Goal: Transaction & Acquisition: Book appointment/travel/reservation

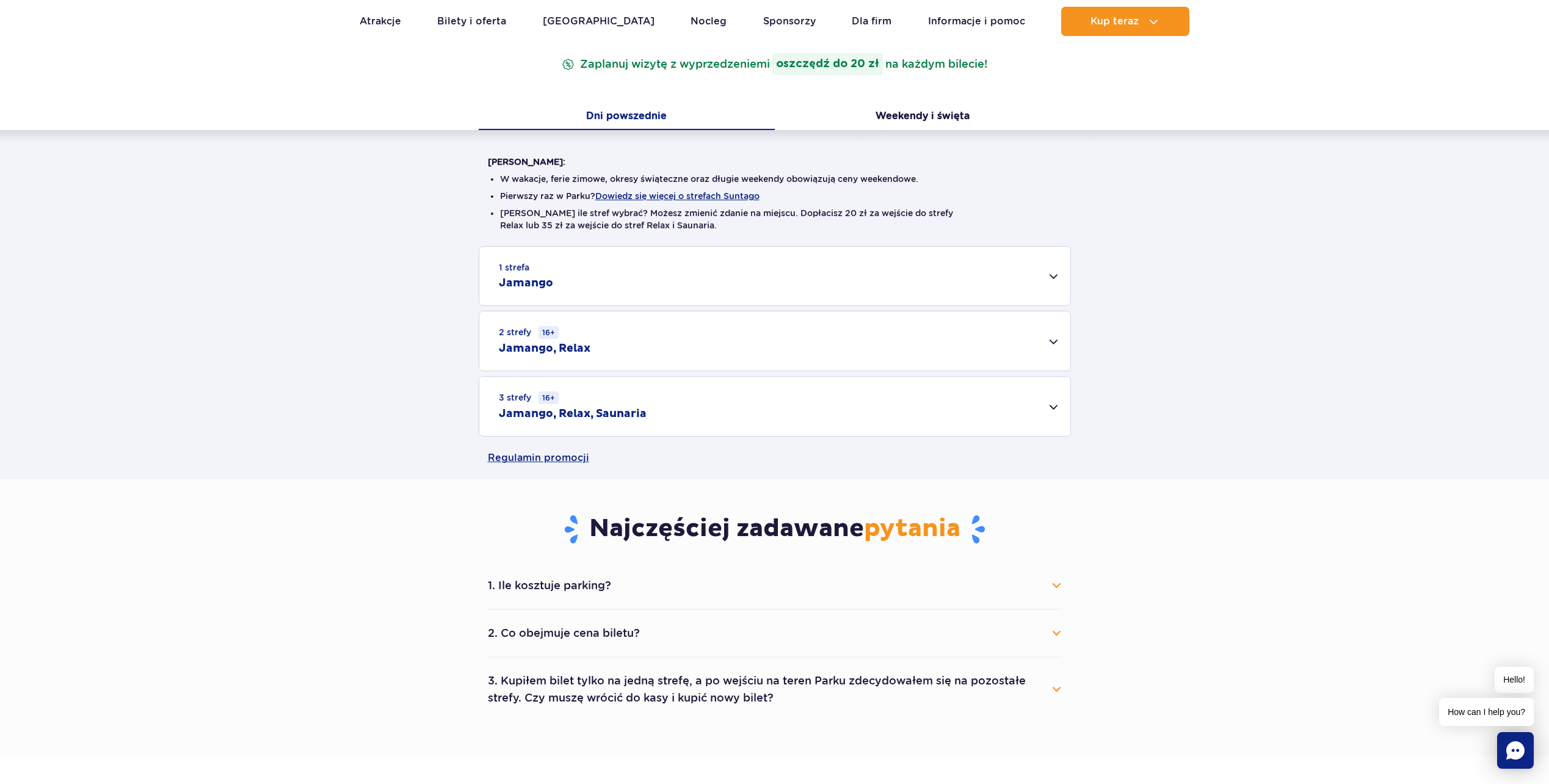
scroll to position [184, 0]
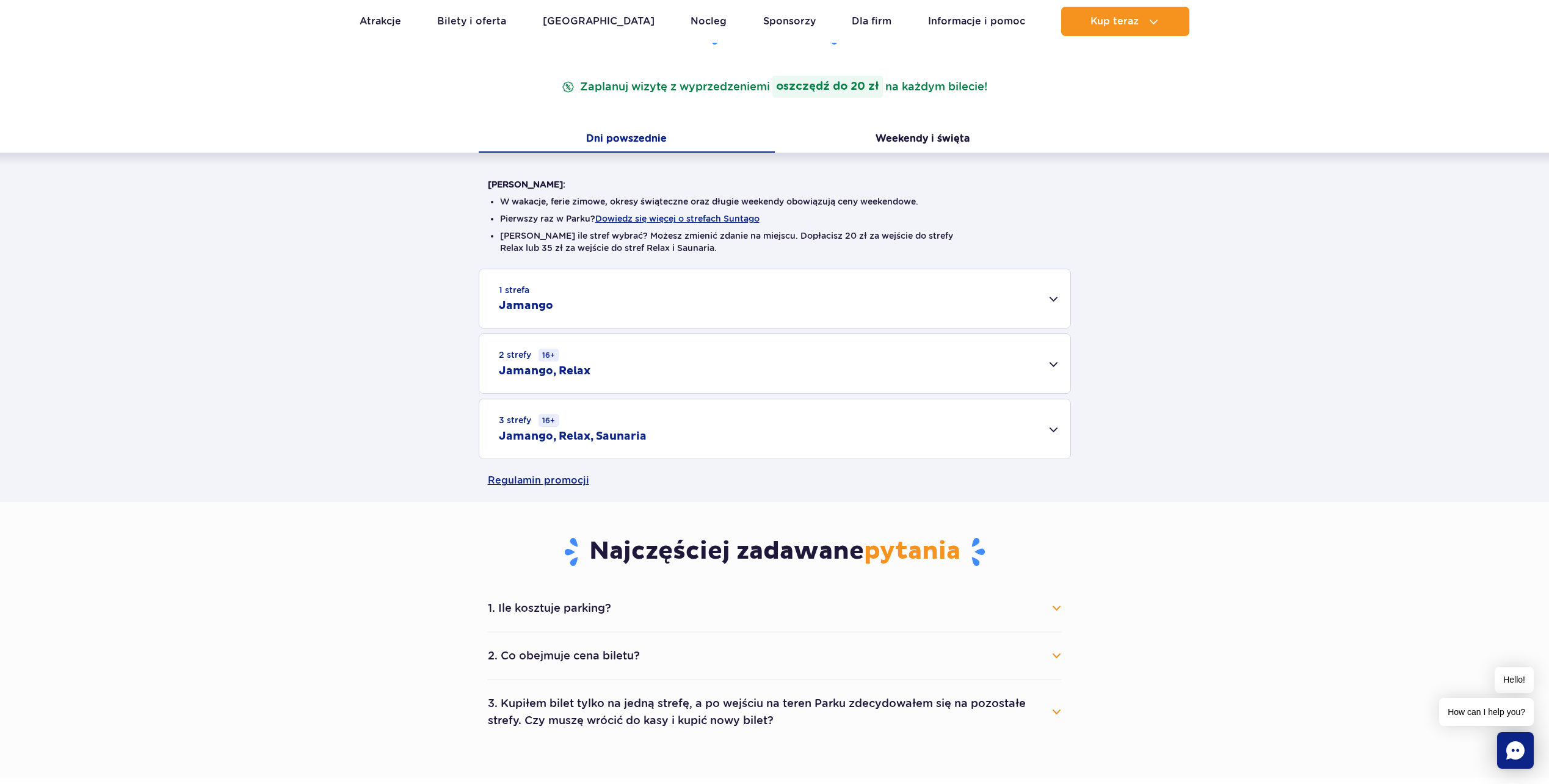
click at [1055, 426] on div "3 strefy 16+ Jamango, Relax, Saunaria" at bounding box center [774, 429] width 591 height 59
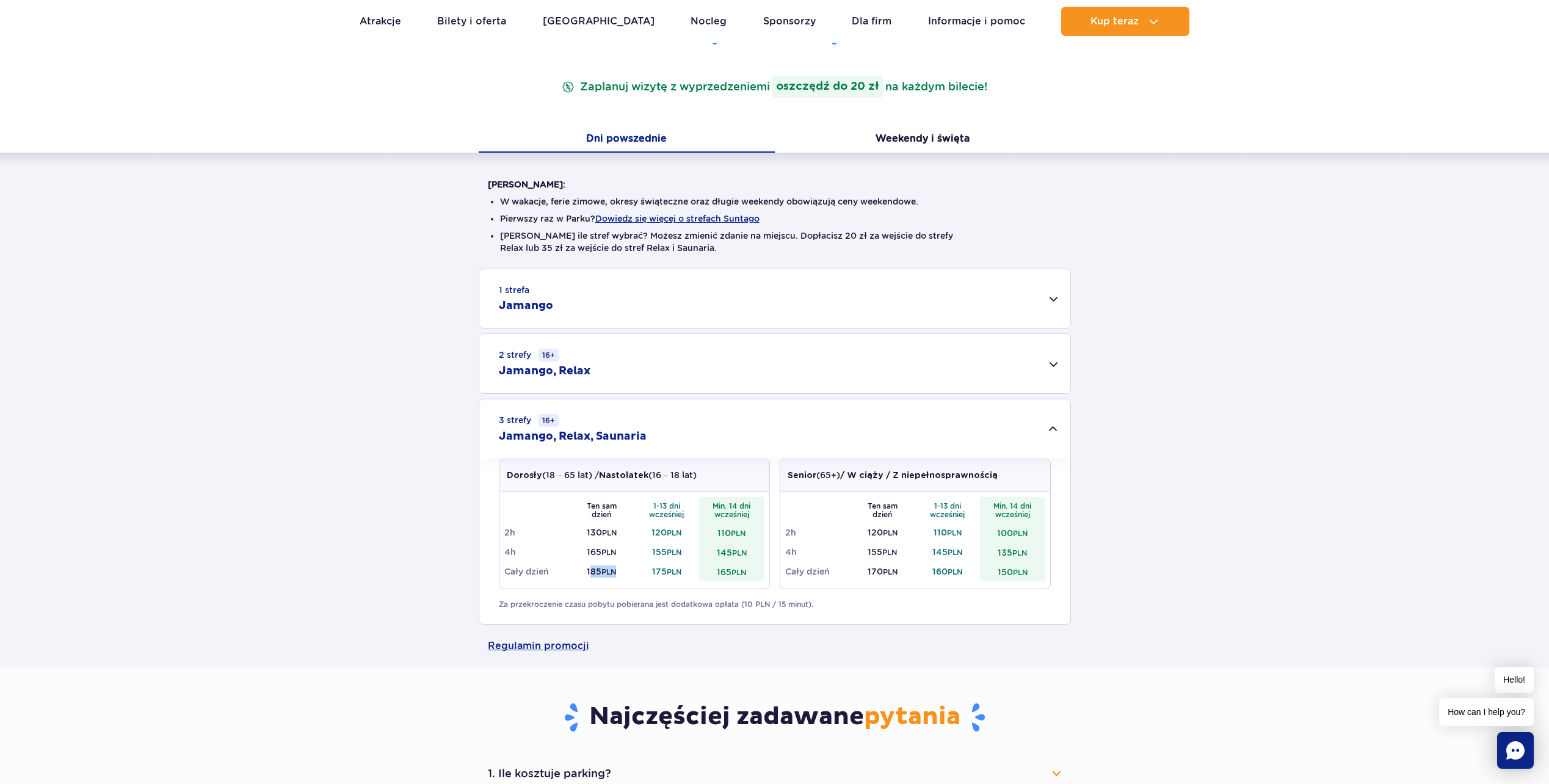
drag, startPoint x: 588, startPoint y: 568, endPoint x: 620, endPoint y: 573, distance: 32.4
click at [620, 573] on td "185 PLN" at bounding box center [601, 571] width 65 height 20
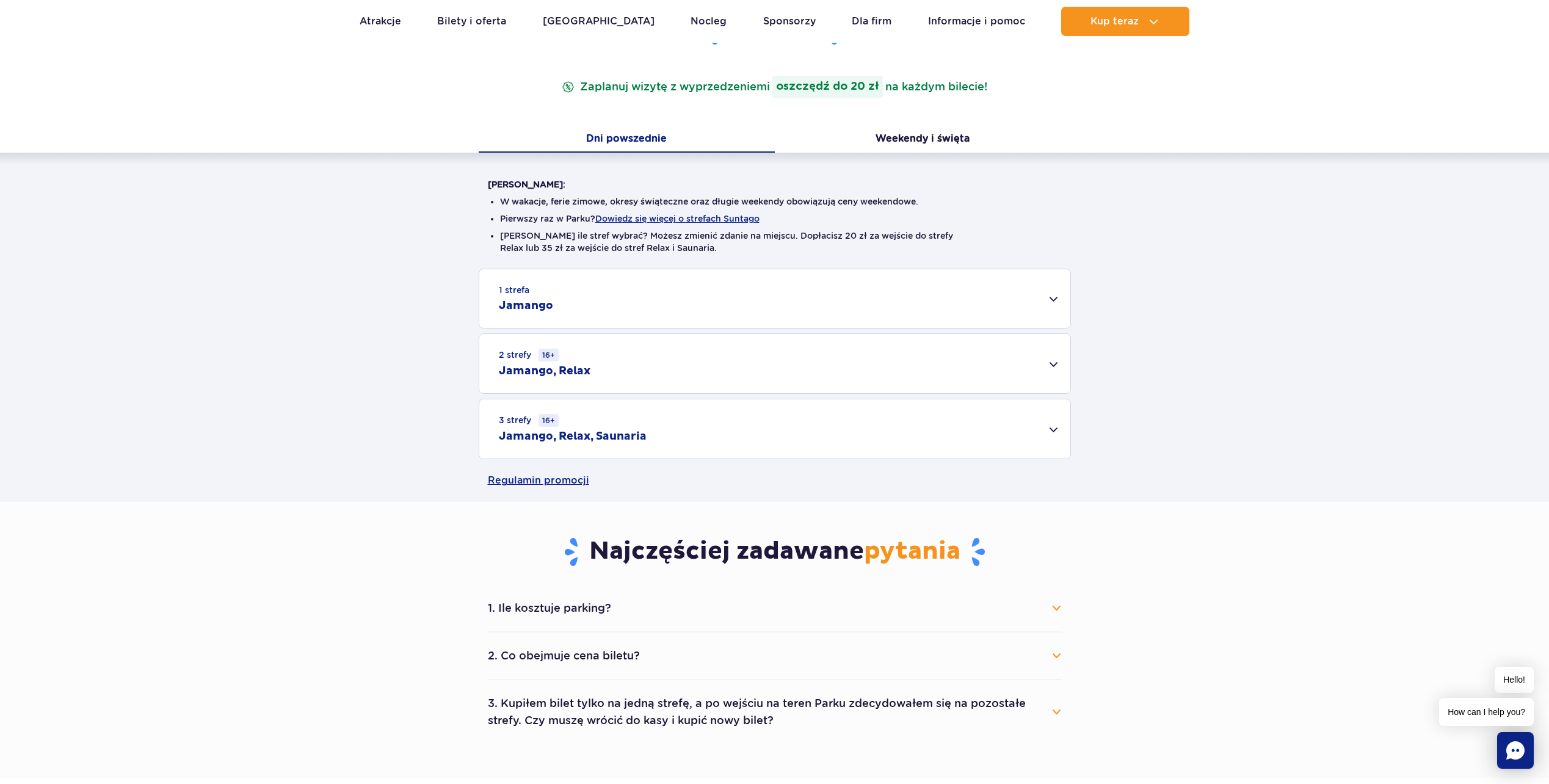
click at [1057, 429] on div "3 strefy 16+ Jamango, Relax, Saunaria" at bounding box center [774, 429] width 591 height 59
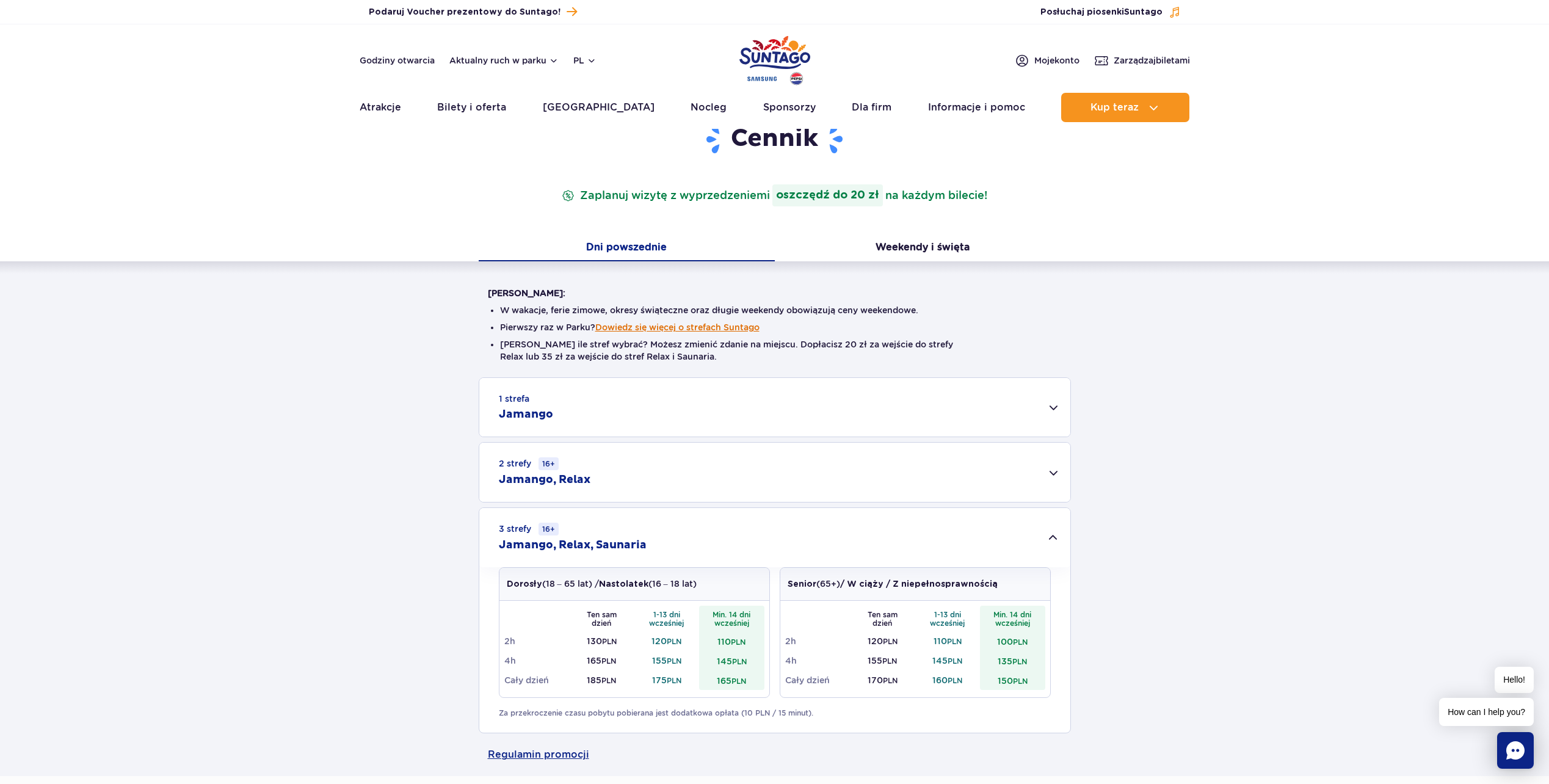
scroll to position [0, 0]
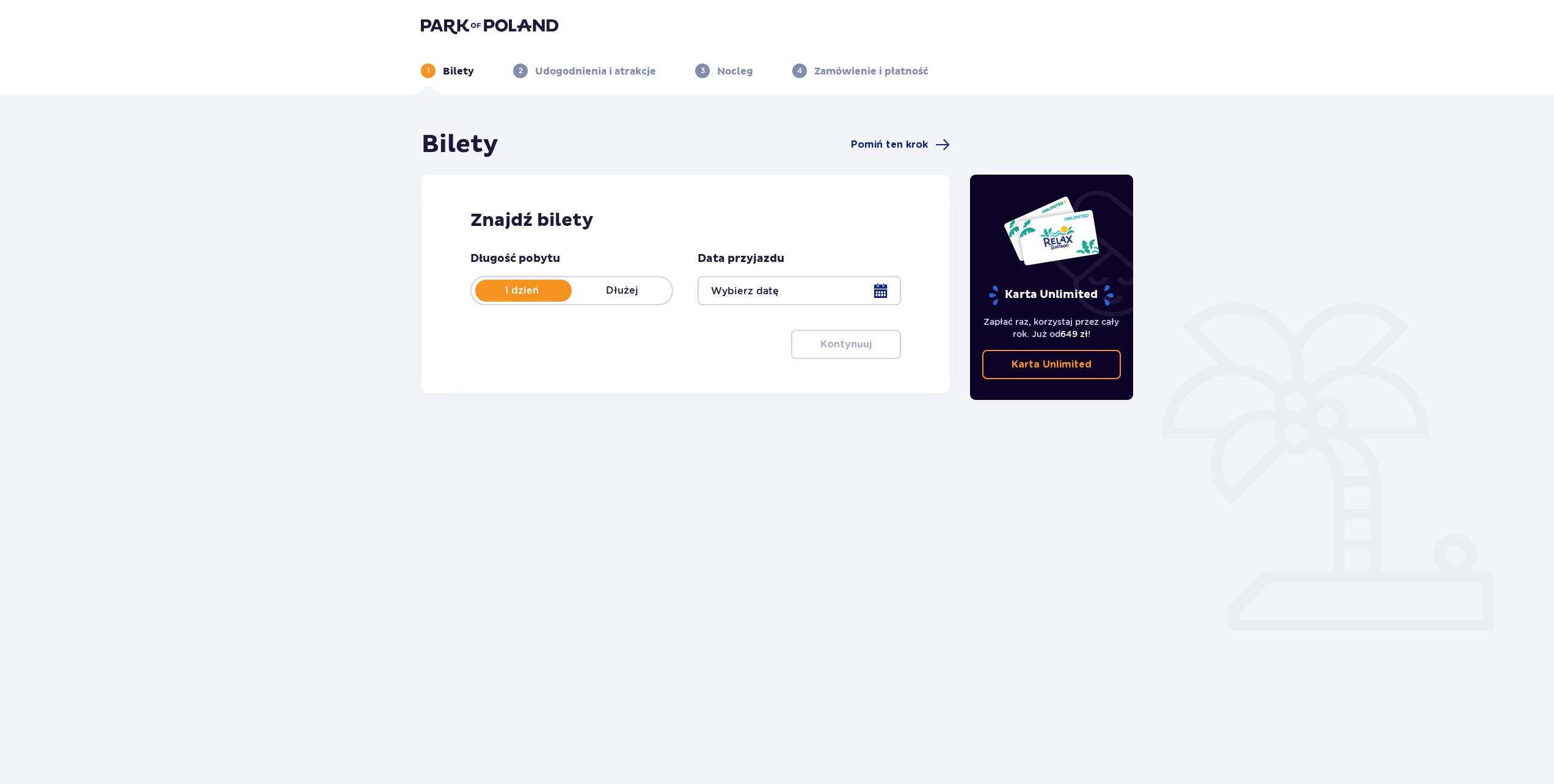
click at [823, 296] on div at bounding box center [799, 290] width 203 height 29
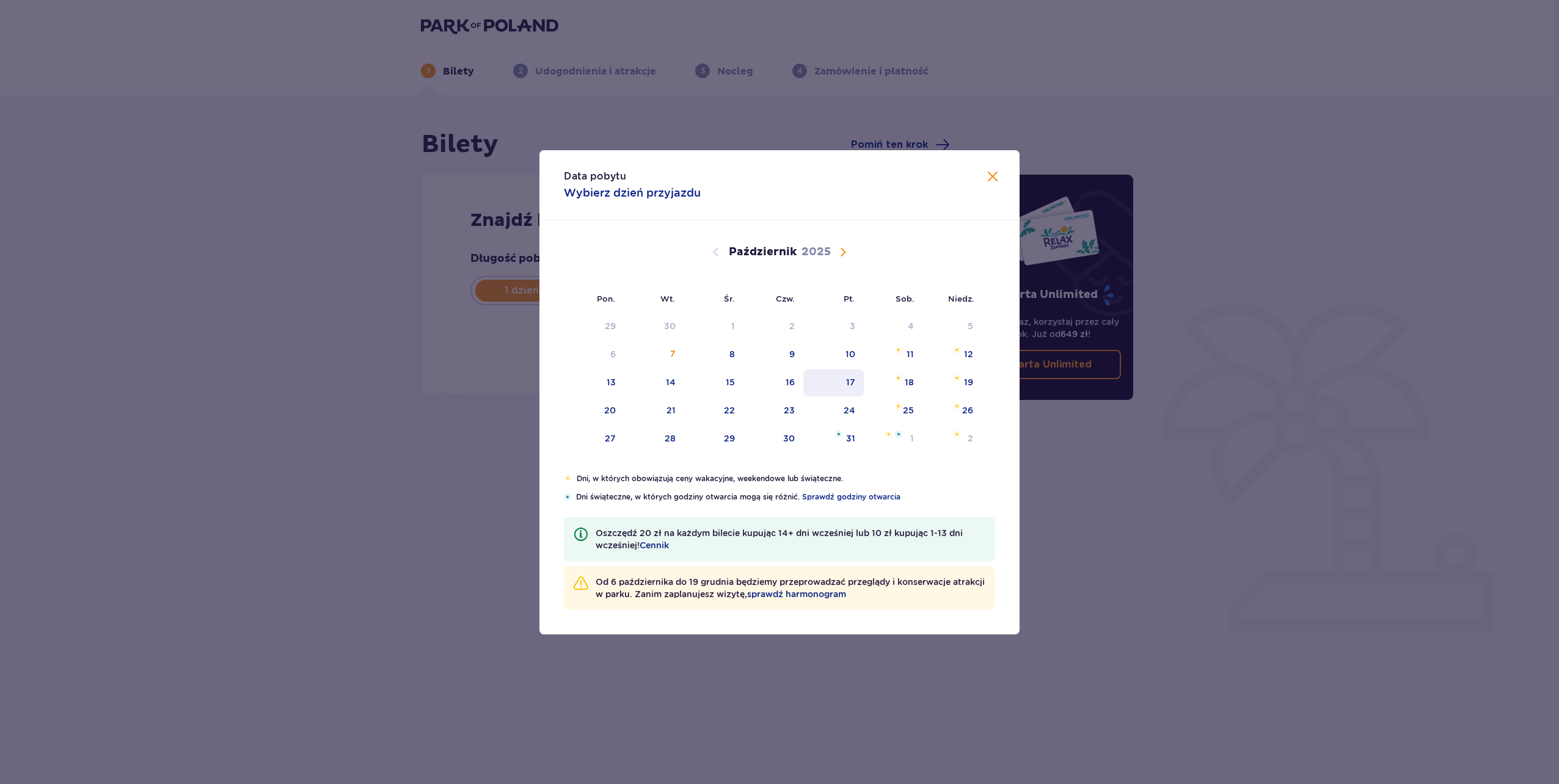
click at [853, 379] on div "17" at bounding box center [850, 382] width 9 height 12
type input "[DATE]"
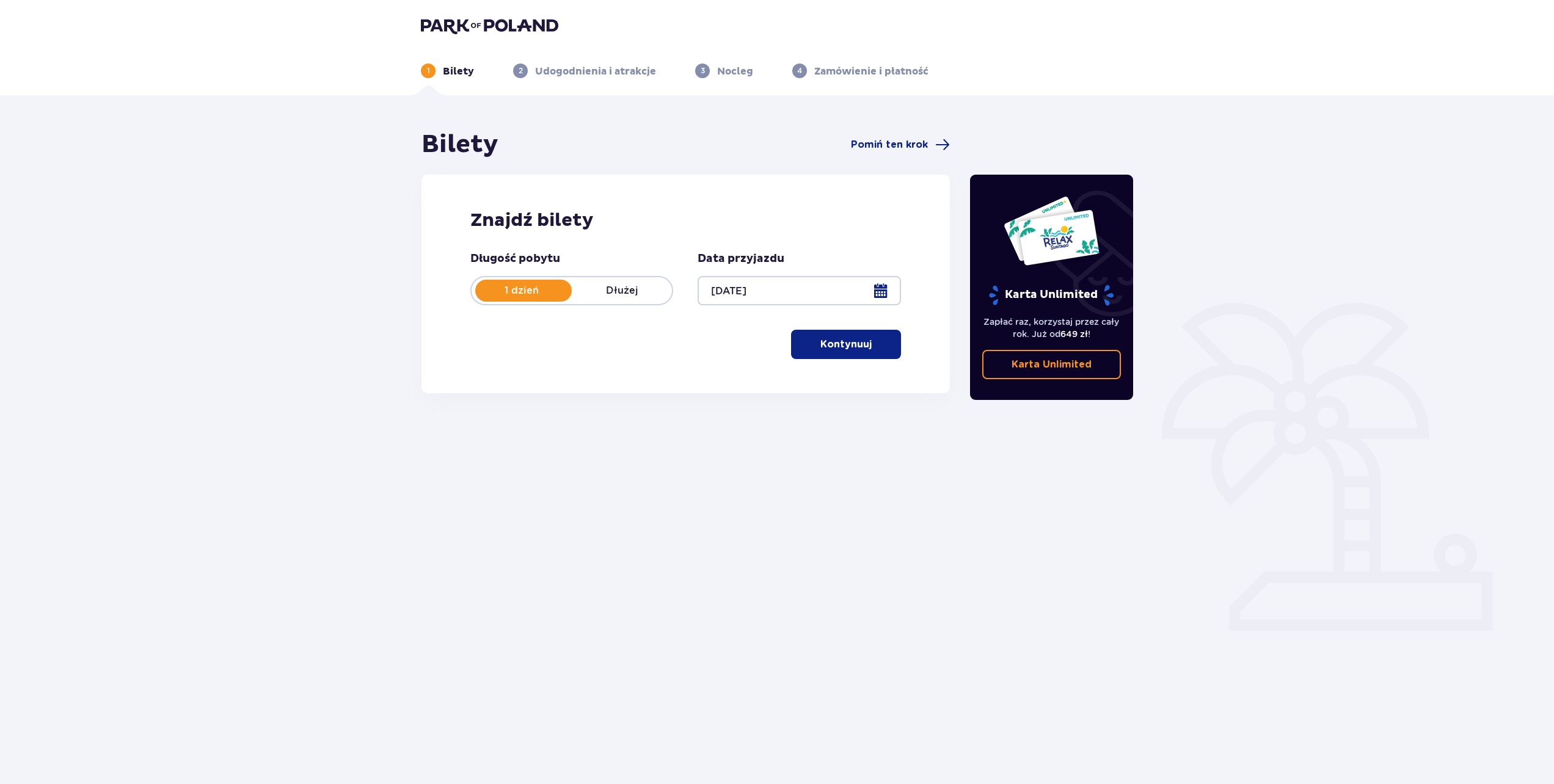
click at [847, 342] on p "Kontynuuj" at bounding box center [846, 344] width 51 height 14
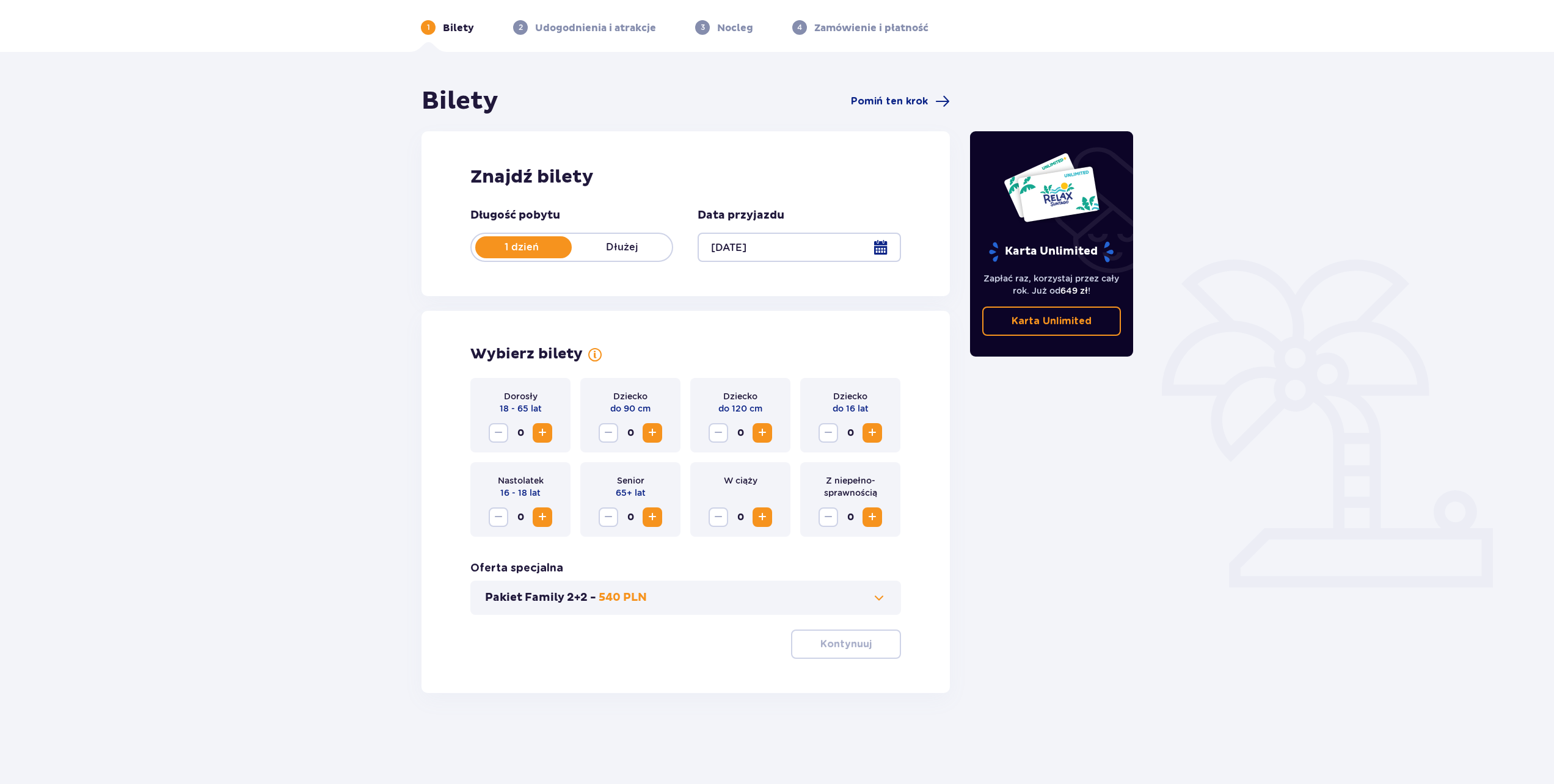
scroll to position [44, 0]
click at [544, 433] on span "Zwiększ" at bounding box center [542, 432] width 14 height 14
click at [873, 435] on span "Zwiększ" at bounding box center [872, 432] width 14 height 14
click at [829, 429] on span "Zmniejsz" at bounding box center [827, 432] width 14 height 14
click at [760, 435] on span "Zwiększ" at bounding box center [762, 432] width 14 height 14
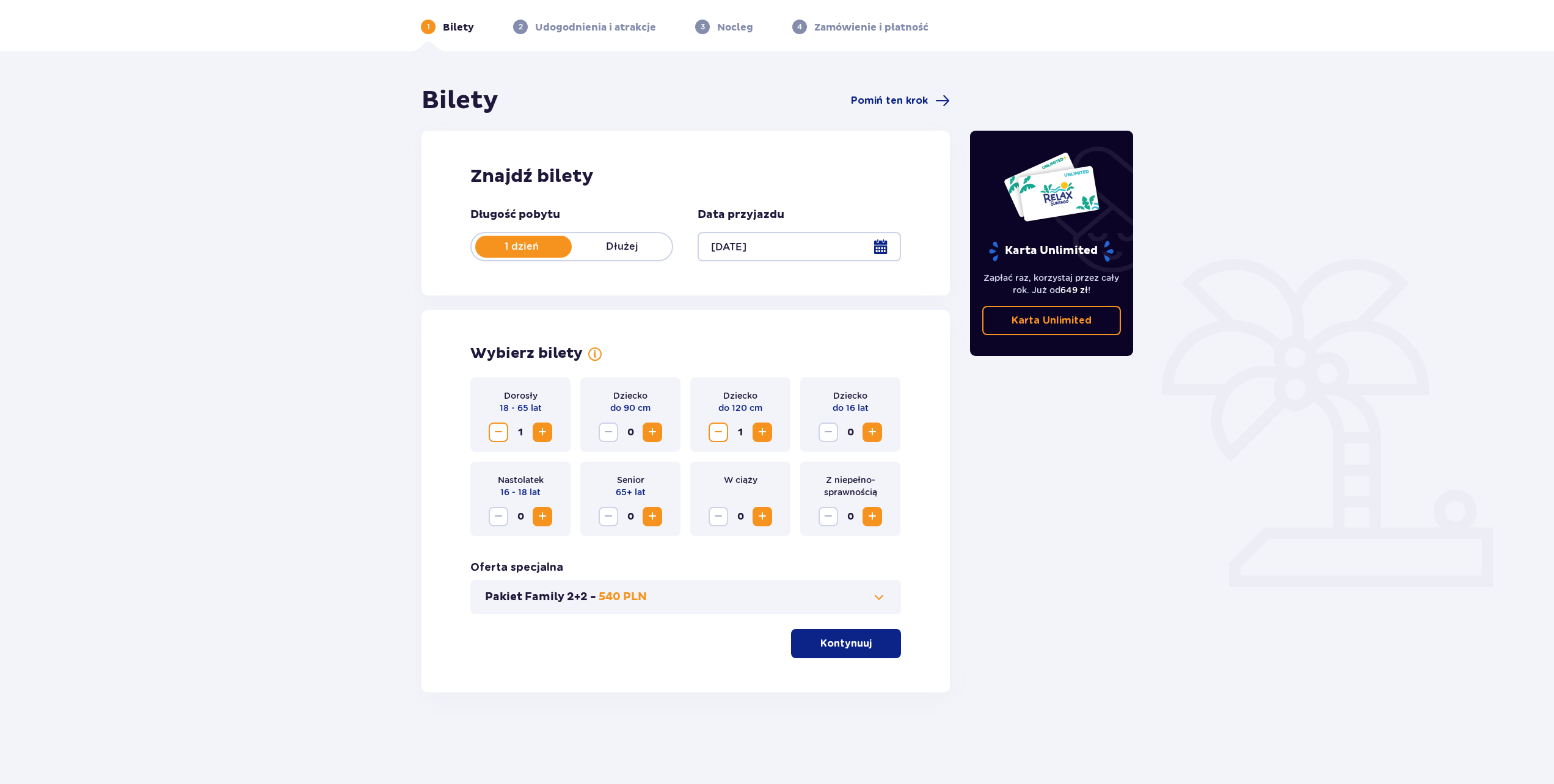
click at [873, 640] on span "button" at bounding box center [873, 643] width 14 height 14
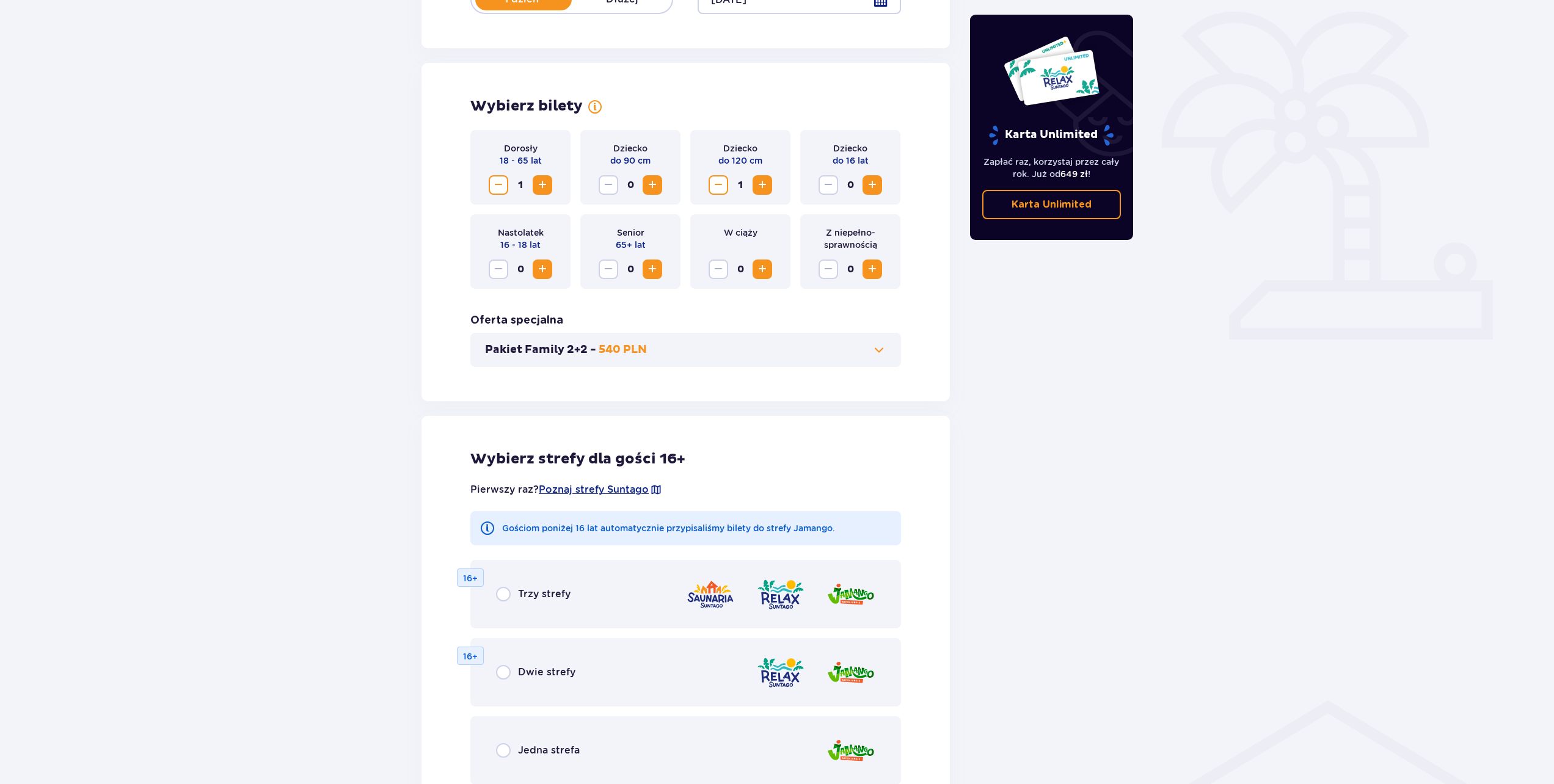
scroll to position [128, 0]
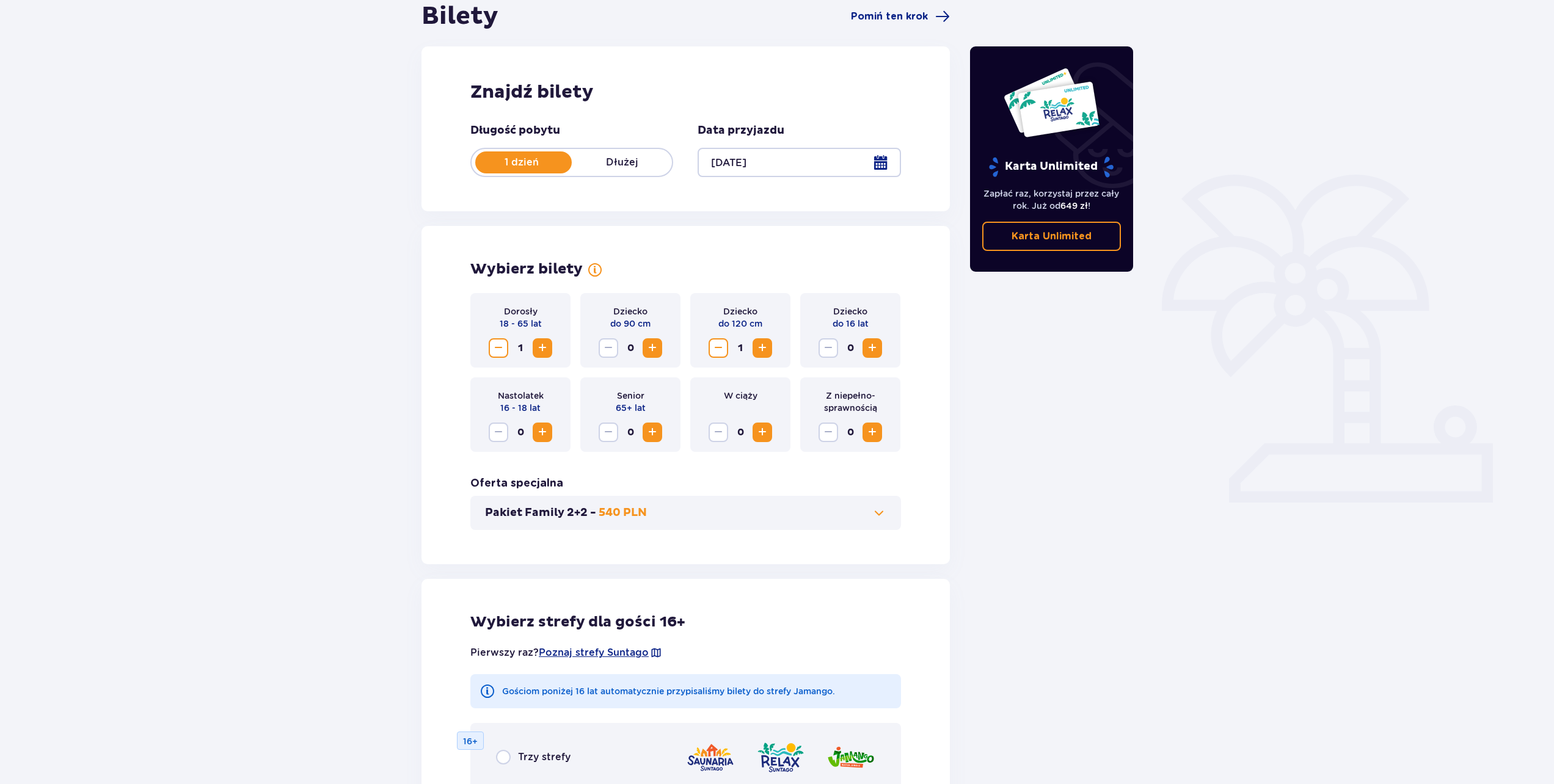
click at [500, 352] on span "Zmniejsz" at bounding box center [498, 348] width 14 height 14
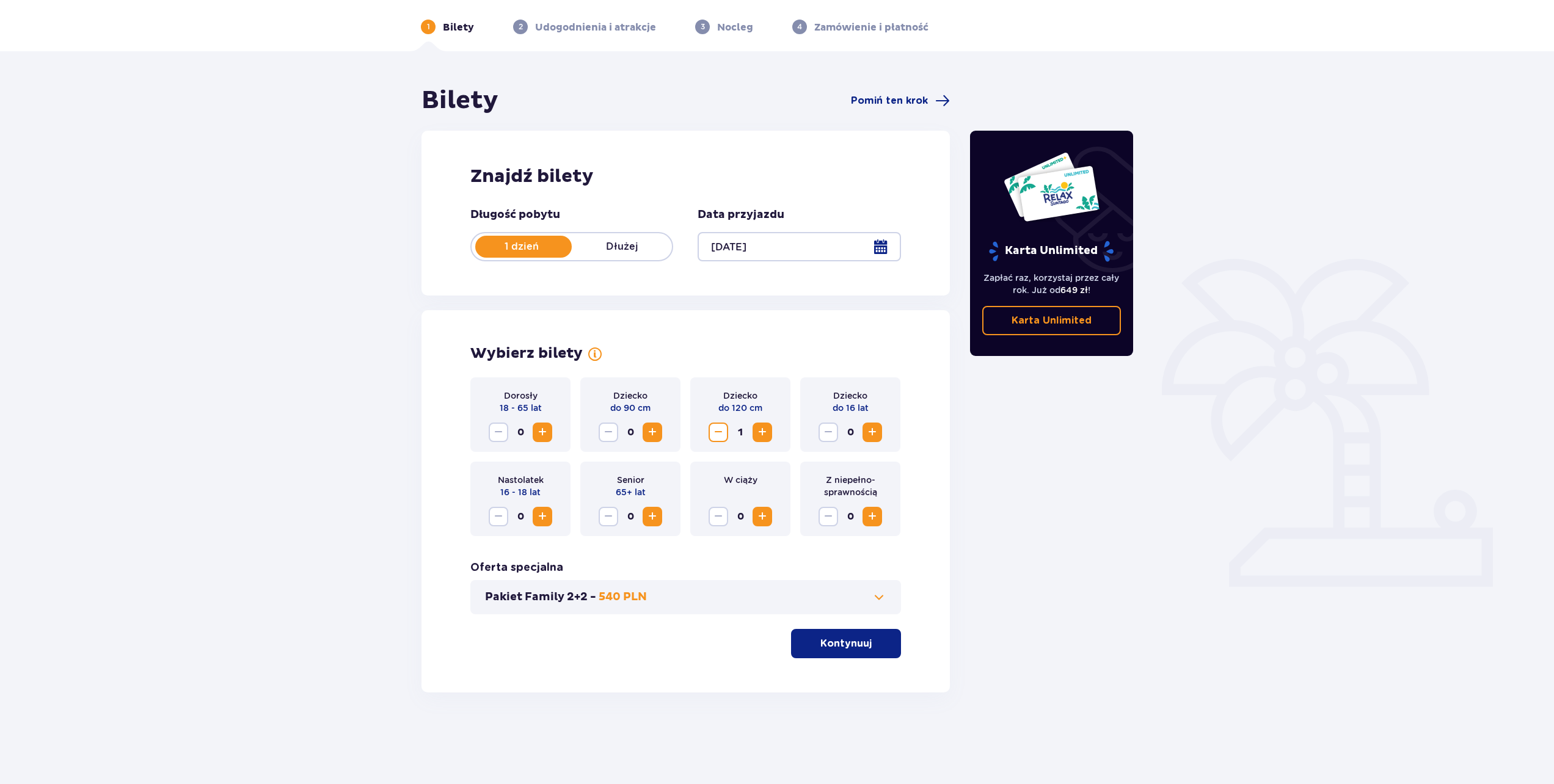
click at [866, 644] on span "button" at bounding box center [873, 643] width 14 height 14
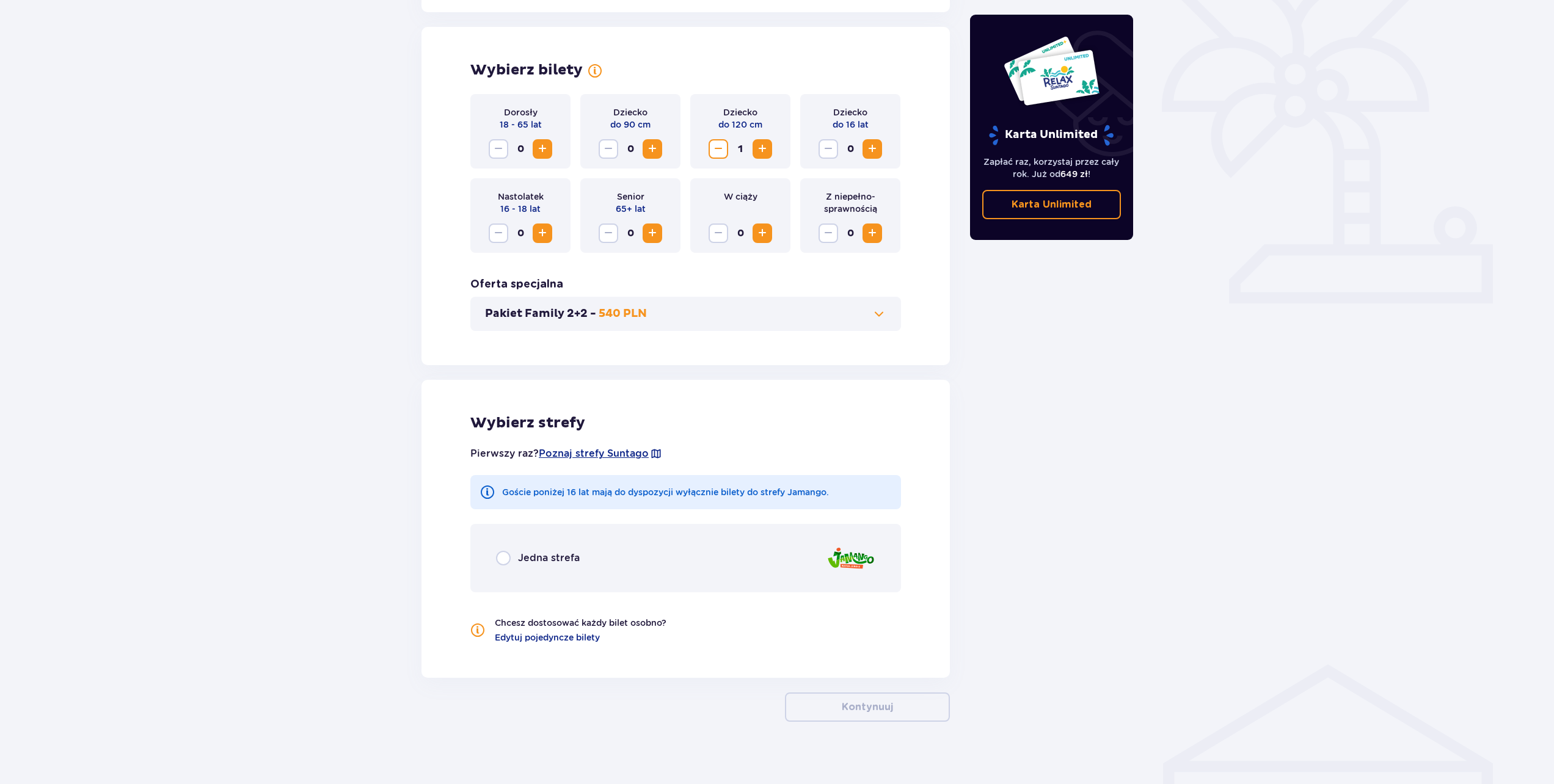
scroll to position [338, 0]
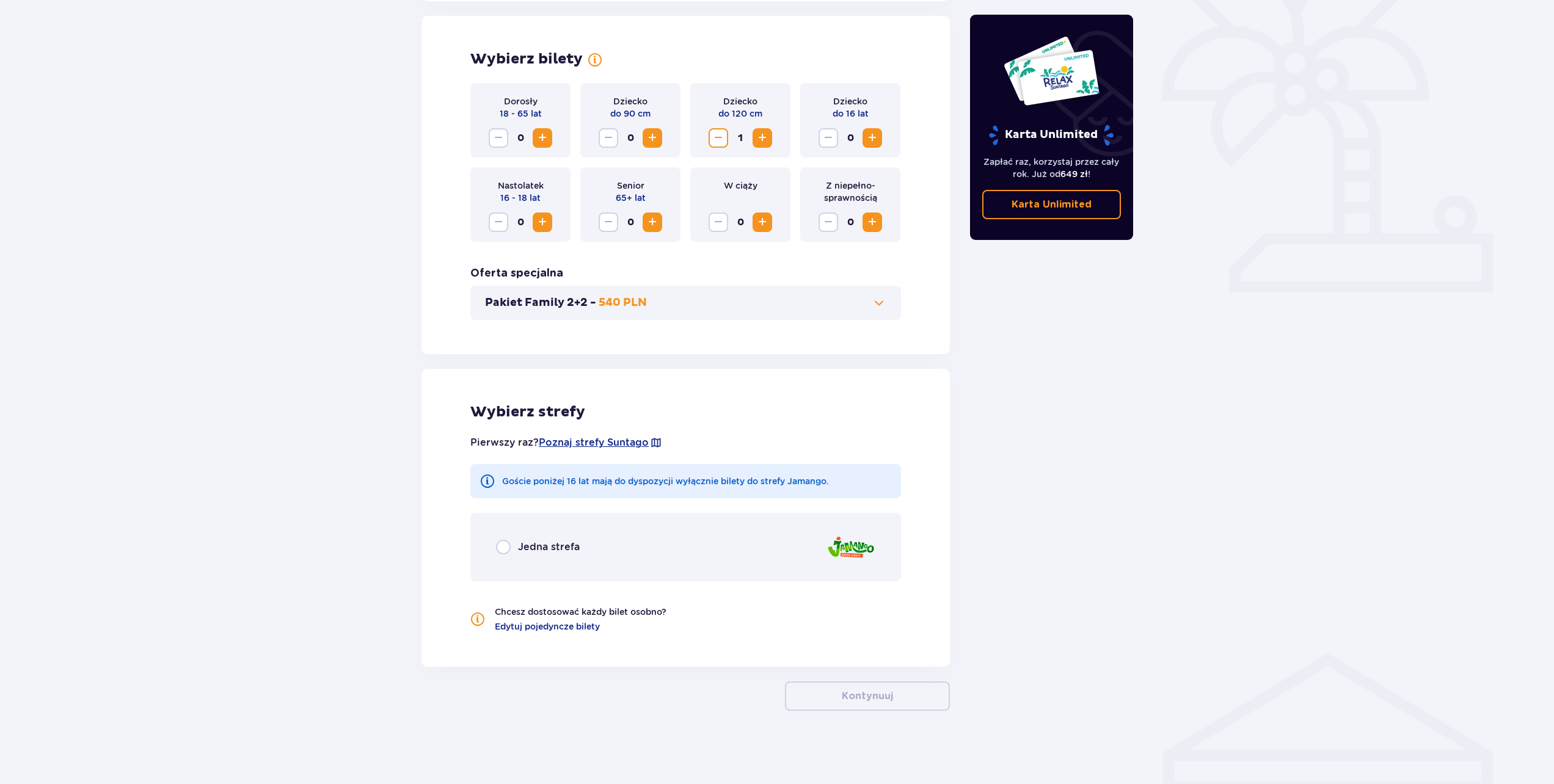
click at [503, 548] on input "radio" at bounding box center [503, 546] width 14 height 14
radio input "true"
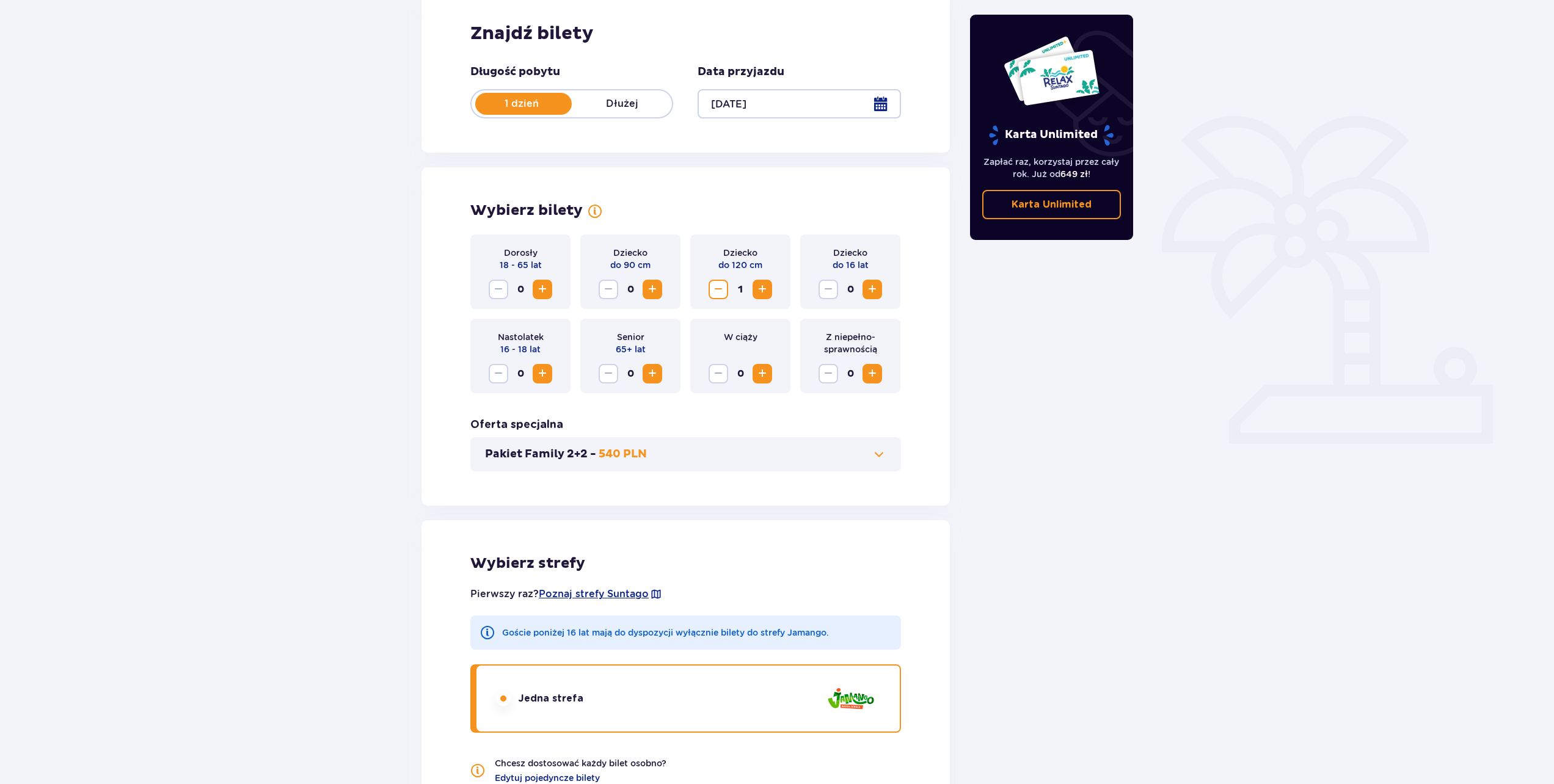
scroll to position [0, 0]
